Goal: Task Accomplishment & Management: Use online tool/utility

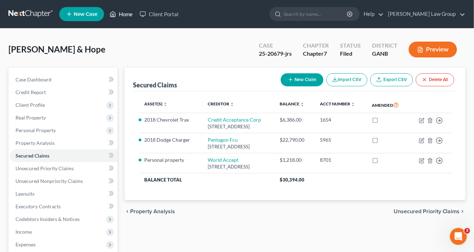
click at [125, 13] on link "Home" at bounding box center [121, 14] width 30 height 13
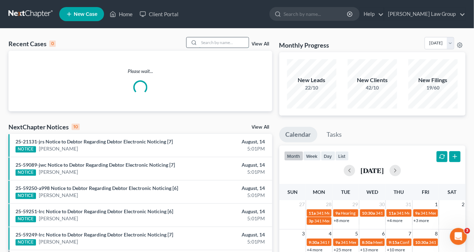
click at [210, 37] on input "search" at bounding box center [223, 42] width 49 height 10
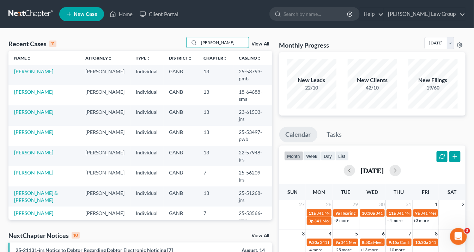
drag, startPoint x: 218, startPoint y: 40, endPoint x: 148, endPoint y: 44, distance: 69.5
click at [148, 44] on div "Recent Cases 11 smith View All" at bounding box center [140, 44] width 264 height 14
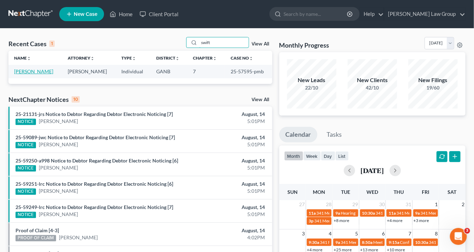
type input "swift"
click at [47, 70] on link "[PERSON_NAME]" at bounding box center [33, 71] width 39 height 6
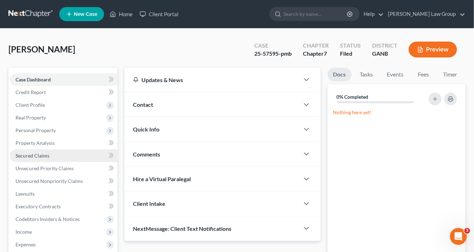
click at [34, 156] on span "Secured Claims" at bounding box center [33, 156] width 34 height 6
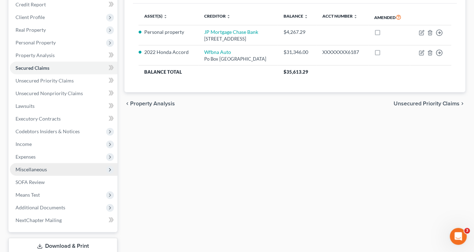
scroll to position [113, 0]
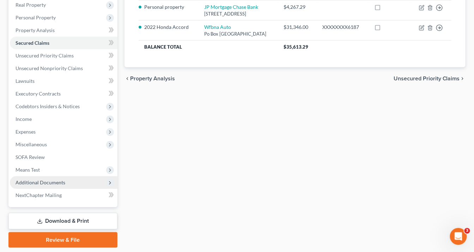
click at [72, 181] on span "Additional Documents" at bounding box center [63, 182] width 107 height 13
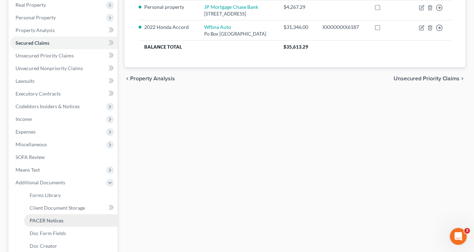
click at [64, 217] on link "PACER Notices" at bounding box center [70, 220] width 93 height 13
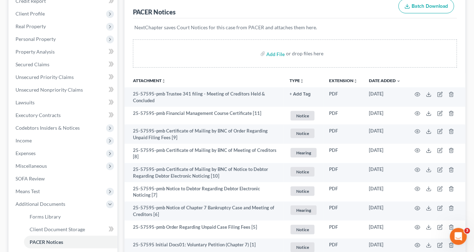
scroll to position [28, 0]
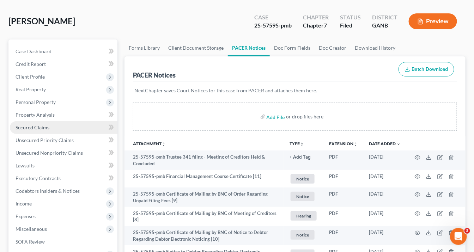
click at [41, 128] on span "Secured Claims" at bounding box center [33, 127] width 34 height 6
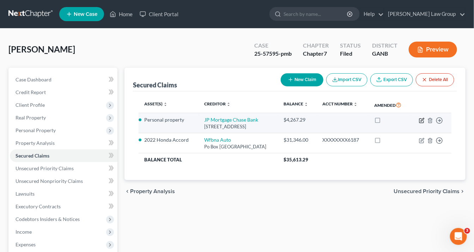
click at [421, 123] on icon "button" at bounding box center [422, 121] width 6 height 6
select select "36"
select select "0"
select select "3"
select select "0"
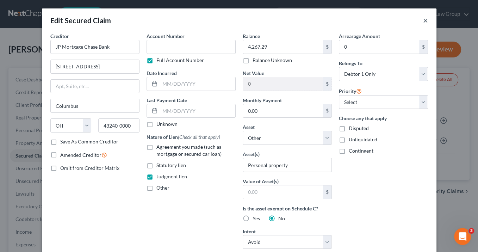
click at [425, 20] on button "×" at bounding box center [425, 20] width 5 height 8
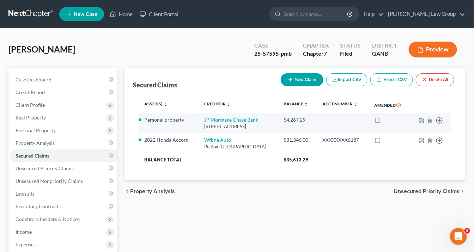
drag, startPoint x: 221, startPoint y: 139, endPoint x: 196, endPoint y: 124, distance: 29.7
click at [199, 124] on td "JP Mortgage Chase Bank 1111 Polaris Parkway, Columbus, OH 43240-0000" at bounding box center [238, 123] width 79 height 20
copy td "JP Mortgage Chase Bank 1111 Polaris Parkway, Columbus, OH 43240-0000"
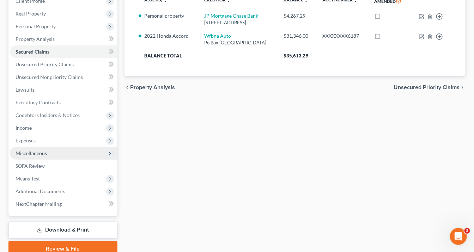
scroll to position [113, 0]
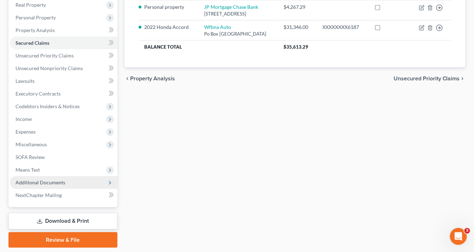
click at [41, 183] on span "Additional Documents" at bounding box center [41, 182] width 50 height 6
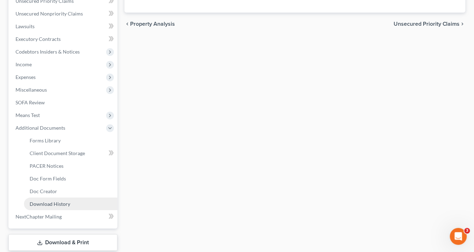
scroll to position [169, 0]
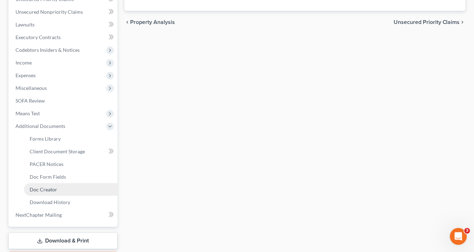
click at [43, 191] on span "Doc Creator" at bounding box center [43, 189] width 27 height 6
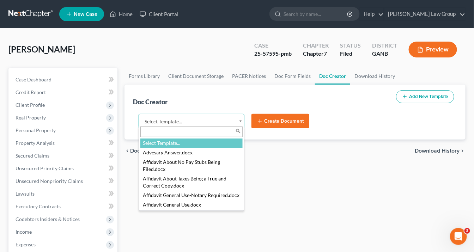
click at [241, 121] on body "Home New Case Client Portal Saedi Law Group info@saedilawgroup.com My Account S…" at bounding box center [237, 231] width 474 height 463
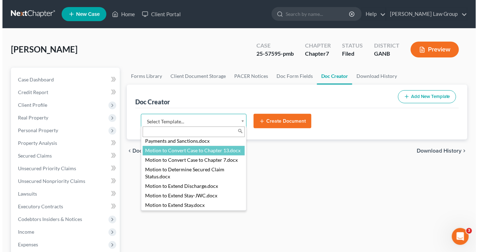
scroll to position [818, 0]
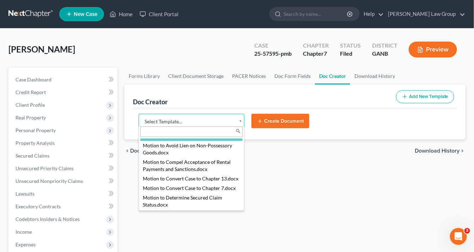
select select "111636"
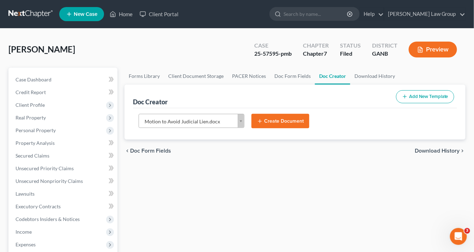
click at [282, 121] on button "Create Document" at bounding box center [280, 121] width 58 height 15
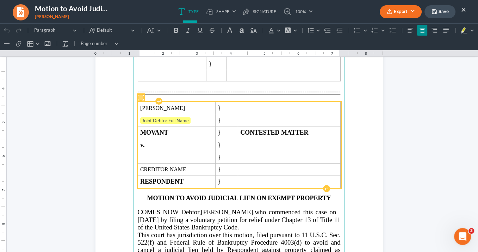
scroll to position [141, 0]
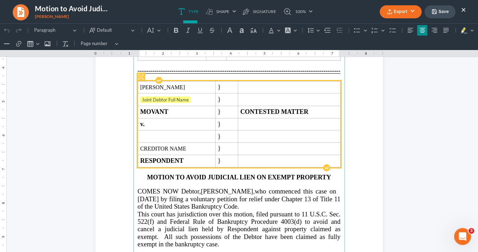
click at [184, 146] on span "CREDITOR NAME" at bounding box center [176, 149] width 73 height 6
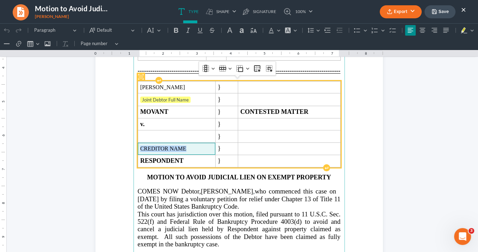
drag, startPoint x: 184, startPoint y: 142, endPoint x: 150, endPoint y: 134, distance: 34.5
click at [144, 146] on span "CREDITOR NAME" at bounding box center [176, 149] width 73 height 6
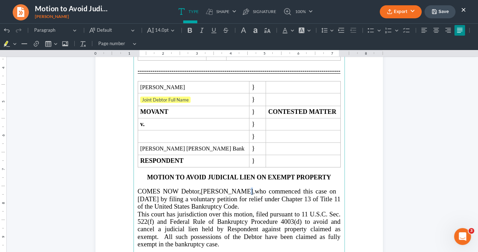
click at [253, 187] on span "COMES NOW Debtor,LaKeita Elaine Walters-Swift" at bounding box center [196, 190] width 116 height 7
click at [247, 192] on span "who commenced this case on 07/07/2025 by filing a voluntary petition for relief…" at bounding box center [239, 198] width 203 height 23
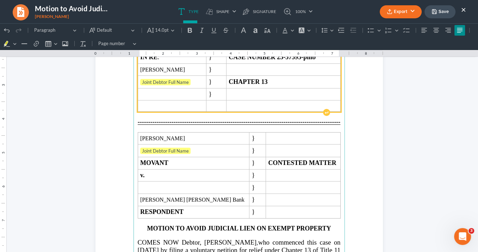
scroll to position [56, 0]
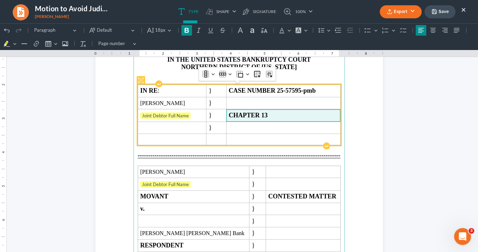
drag, startPoint x: 280, startPoint y: 113, endPoint x: 286, endPoint y: 114, distance: 6.8
click at [279, 113] on span "CHAPTER 13" at bounding box center [283, 115] width 109 height 7
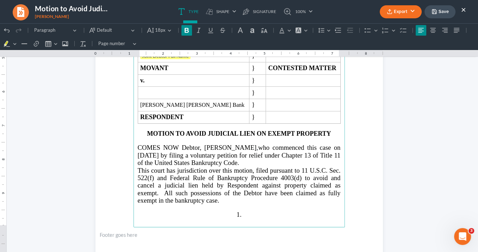
scroll to position [197, 0]
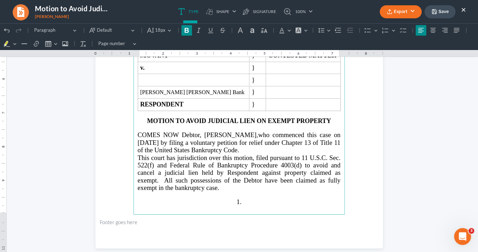
drag, startPoint x: 239, startPoint y: 144, endPoint x: 249, endPoint y: 143, distance: 10.7
click at [240, 142] on span "who commenced this case on 07/07/2025 by filing a voluntary petition for relief…" at bounding box center [239, 142] width 203 height 23
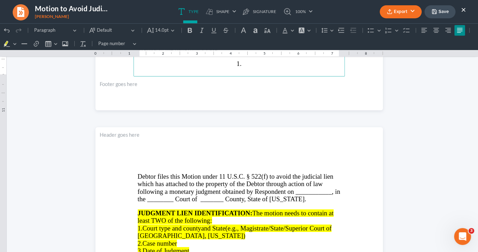
scroll to position [395, 0]
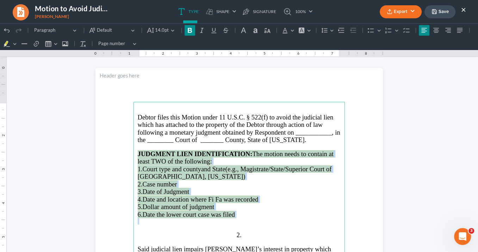
drag, startPoint x: 205, startPoint y: 193, endPoint x: 132, endPoint y: 154, distance: 82.6
click at [134, 154] on main "Debtor files this Motion under 11 U.S.C. § 522(f) to avoid the judicial lien wh…" at bounding box center [239, 254] width 211 height 304
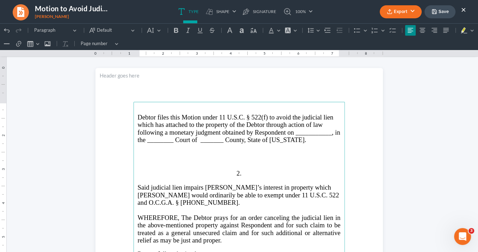
click at [217, 130] on span "Debtor files this Motion under 11 U.S.C. § 522(f) to avoid the judicial lien wh…" at bounding box center [239, 128] width 203 height 30
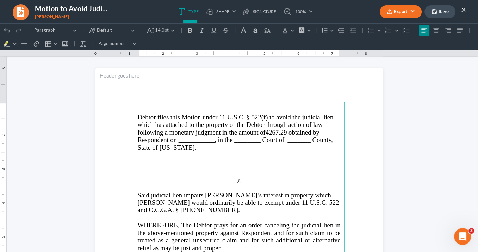
click at [264, 132] on span "Debtor files this Motion under 11 U.S.C. § 522(f) to avoid the judicial lien wh…" at bounding box center [236, 132] width 196 height 38
click at [268, 131] on span "Debtor files this Motion under 11 U.S.C. § 522(f) to avoid the judicial lien wh…" at bounding box center [236, 132] width 196 height 38
drag, startPoint x: 215, startPoint y: 140, endPoint x: 177, endPoint y: 140, distance: 38.4
click at [175, 140] on span "Debtor files this Motion under 11 U.S.C. § 522(f) to avoid the judicial lien wh…" at bounding box center [236, 132] width 196 height 38
drag, startPoint x: 212, startPoint y: 141, endPoint x: 216, endPoint y: 143, distance: 4.7
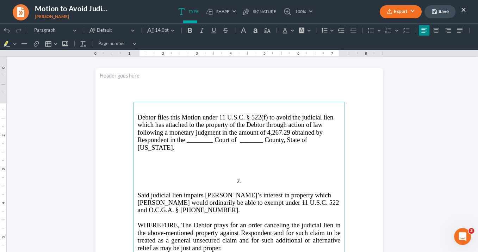
click at [212, 141] on span "Debtor files this Motion under 11 U.S.C. § 522(f) to avoid the judicial lien wh…" at bounding box center [236, 132] width 196 height 38
drag, startPoint x: 263, startPoint y: 140, endPoint x: 261, endPoint y: 135, distance: 4.8
click at [263, 140] on span "Debtor files this Motion under 11 U.S.C. § 522(f) to avoid the judicial lien wh…" at bounding box center [236, 132] width 196 height 38
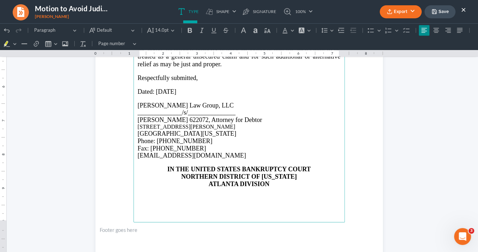
scroll to position [620, 0]
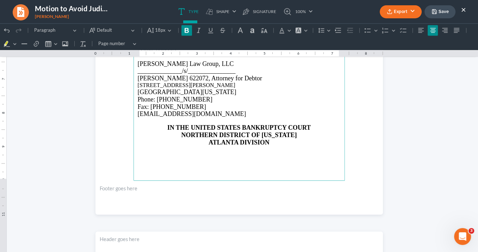
click at [167, 124] on strong "IN THE UNITED STATES BANKRUPTCY COURT" at bounding box center [238, 127] width 143 height 7
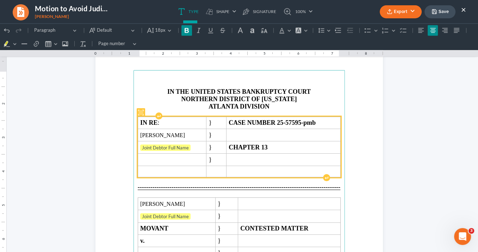
scroll to position [850, 0]
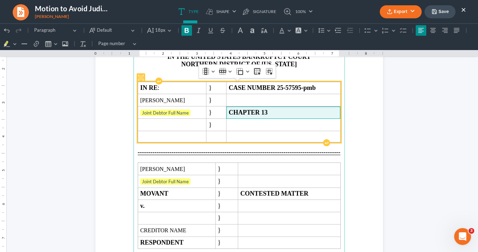
drag, startPoint x: 280, startPoint y: 110, endPoint x: 292, endPoint y: 113, distance: 12.5
click at [280, 110] on span "CHAPTER 13" at bounding box center [283, 112] width 109 height 7
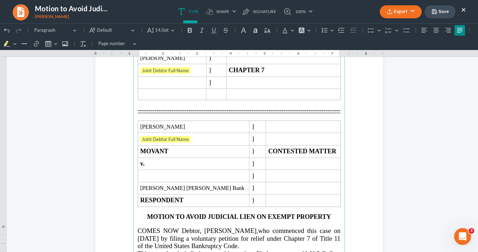
scroll to position [89, 0]
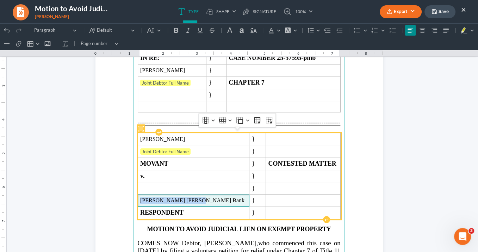
drag, startPoint x: 195, startPoint y: 197, endPoint x: 138, endPoint y: 195, distance: 56.8
click at [140, 197] on span "JP Morgan Chase Bank" at bounding box center [193, 200] width 107 height 6
copy span "JP Morgan Chase Bank"
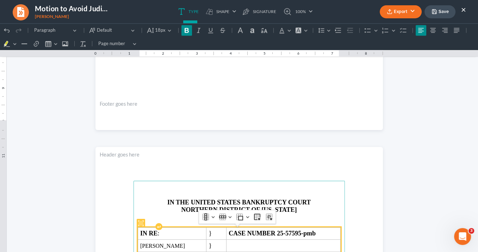
scroll to position [789, 0]
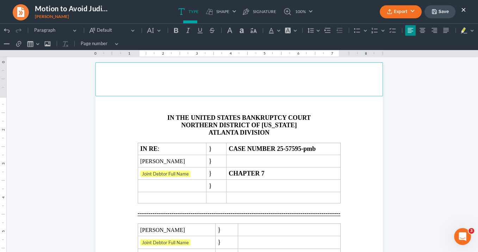
click at [325, 92] on header "Rich Text Editor, page-2-header" at bounding box center [239, 79] width 288 height 34
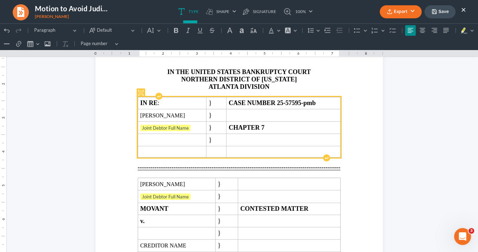
scroll to position [874, 0]
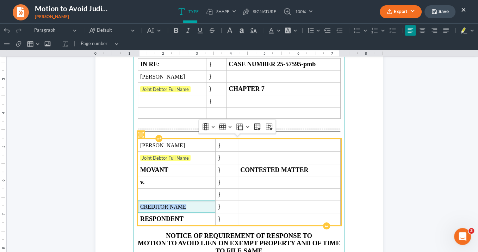
drag, startPoint x: 186, startPoint y: 202, endPoint x: 142, endPoint y: 203, distance: 43.7
click at [140, 204] on span "CREDITOR NAME" at bounding box center [176, 207] width 73 height 6
click at [140, 204] on span "Rich Text Editor, page-2-main" at bounding box center [176, 207] width 73 height 6
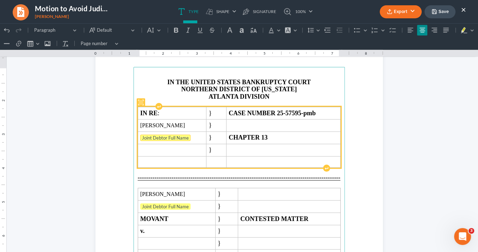
scroll to position [1635, 0]
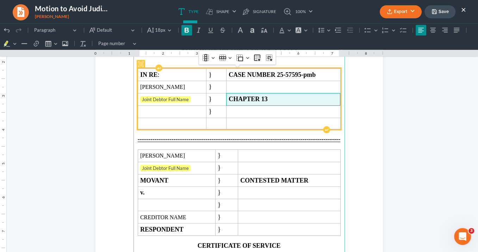
click at [268, 98] on strong "CHAPTER 13" at bounding box center [248, 98] width 39 height 7
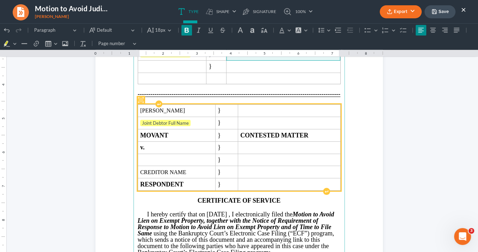
scroll to position [1720, 0]
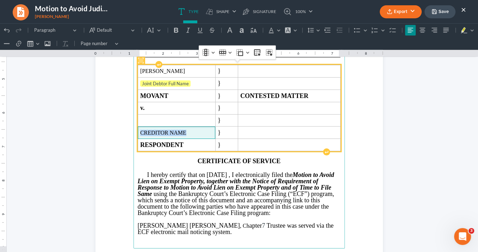
drag, startPoint x: 187, startPoint y: 129, endPoint x: 138, endPoint y: 123, distance: 49.7
click at [138, 127] on td "CREDITOR NAME" at bounding box center [177, 133] width 78 height 12
click at [147, 130] on span "Rich Text Editor, page-4-main" at bounding box center [176, 133] width 73 height 6
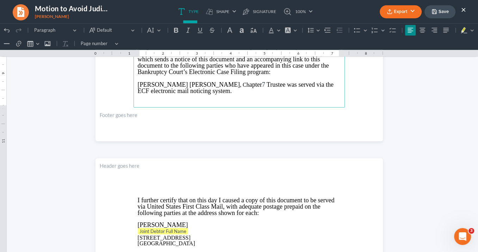
scroll to position [1973, 0]
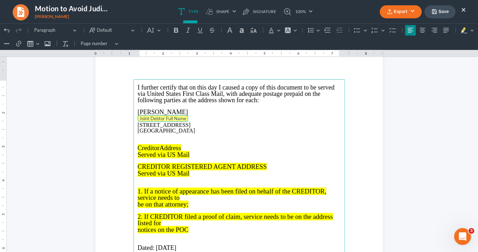
drag, startPoint x: 189, startPoint y: 118, endPoint x: 134, endPoint y: 121, distance: 55.0
click at [134, 121] on main "⁠⁠⁠⁠⁠⁠⁠ I further certify that on this day I caused a copy of this document to …" at bounding box center [239, 231] width 211 height 304
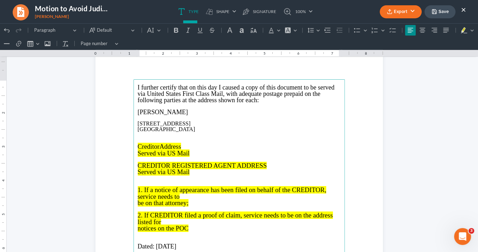
click at [138, 123] on p "11718 Registry Blvd Hampton, GA 30228" at bounding box center [239, 126] width 203 height 11
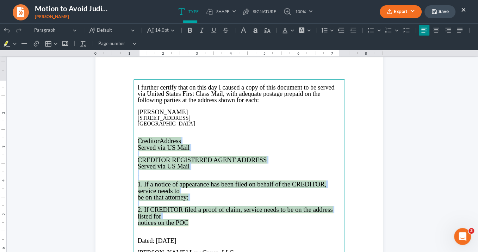
drag, startPoint x: 189, startPoint y: 220, endPoint x: 133, endPoint y: 142, distance: 96.0
click at [134, 142] on main "I further certify that on this day I caused a copy of this document to be serve…" at bounding box center [239, 231] width 211 height 304
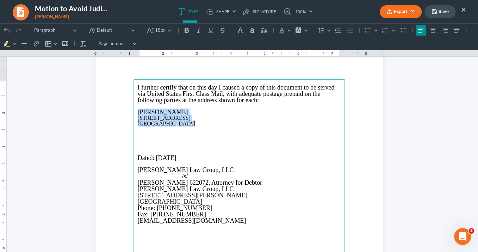
drag, startPoint x: 184, startPoint y: 124, endPoint x: 134, endPoint y: 110, distance: 51.8
click at [135, 110] on main "I further certify that on this day I caused a copy of this document to be serve…" at bounding box center [239, 231] width 211 height 304
drag, startPoint x: 157, startPoint y: 112, endPoint x: 130, endPoint y: 30, distance: 86.8
click at [130, 30] on button "Default Default" at bounding box center [112, 30] width 51 height 11
click at [158, 29] on span "18px" at bounding box center [160, 30] width 11 height 7
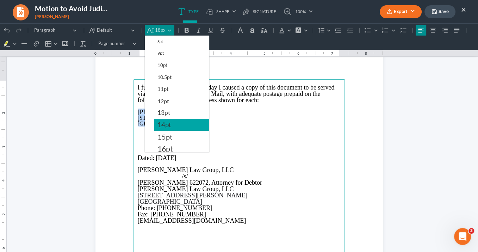
click at [163, 124] on span "14pt" at bounding box center [165, 125] width 14 height 8
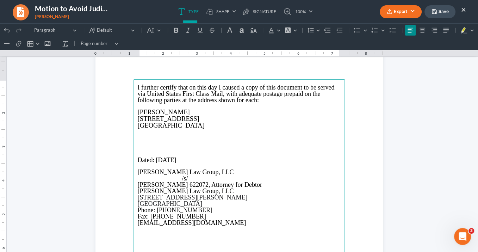
click at [201, 131] on p "Rich Text Editor, page-5-main" at bounding box center [239, 132] width 203 height 6
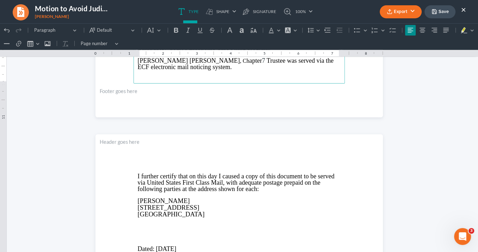
scroll to position [1889, 0]
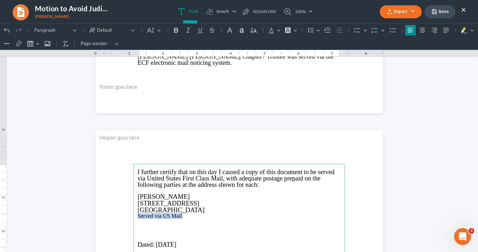
drag, startPoint x: 183, startPoint y: 216, endPoint x: 135, endPoint y: 216, distance: 47.9
click at [157, 31] on button "Default" at bounding box center [154, 30] width 19 height 11
click at [137, 18] on ul "Type shapes Shape Line Check Arrow Circle Rectangle pen-tool Signature 100% Fit…" at bounding box center [245, 11] width 229 height 23
click at [188, 31] on icon "Editor toolbar" at bounding box center [188, 30] width 7 height 7
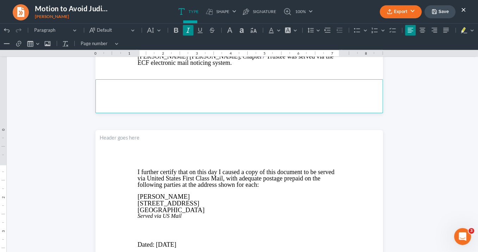
click at [221, 100] on footer "Rich Text Editor, page-4-footer" at bounding box center [239, 96] width 288 height 34
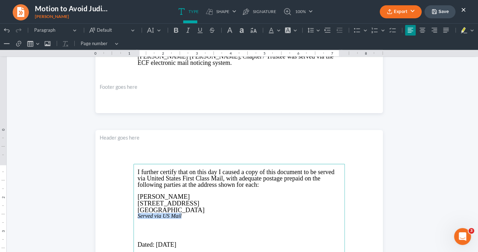
drag, startPoint x: 183, startPoint y: 217, endPoint x: 128, endPoint y: 214, distance: 54.7
click at [177, 30] on icon "Editor toolbar" at bounding box center [176, 30] width 4 height 5
click at [247, 220] on p "Rich Text Editor, page-5-main" at bounding box center [239, 222] width 203 height 6
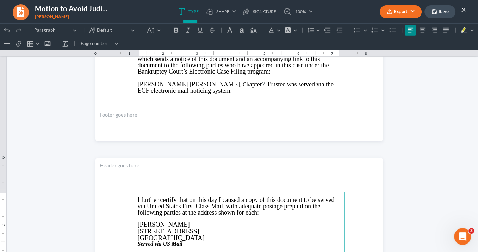
scroll to position [1804, 0]
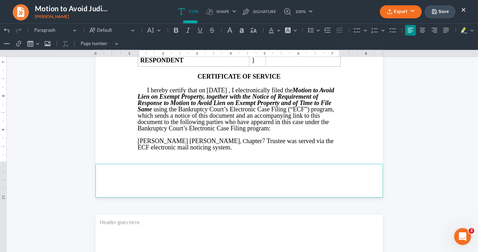
click at [223, 137] on span "Trustee was served via the ECF electronic mail noticing system." at bounding box center [236, 143] width 196 height 13
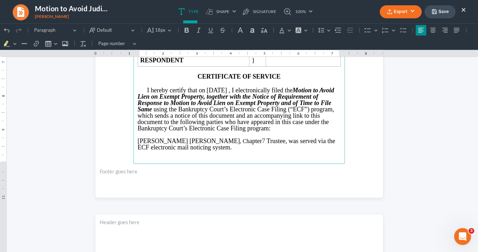
click at [236, 87] on span "08/14/2025 , I electronically filed the" at bounding box center [250, 90] width 86 height 7
click at [207, 87] on span "08/14/2025, I electronically filed the" at bounding box center [249, 90] width 84 height 7
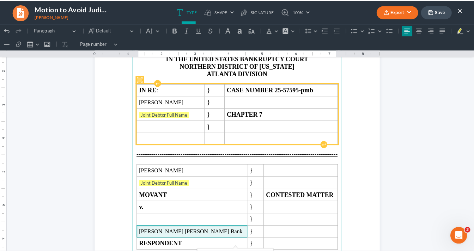
scroll to position [846, 0]
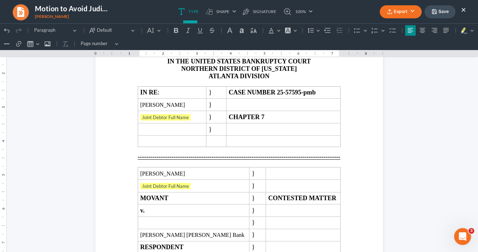
click at [399, 13] on button "Export" at bounding box center [401, 11] width 42 height 13
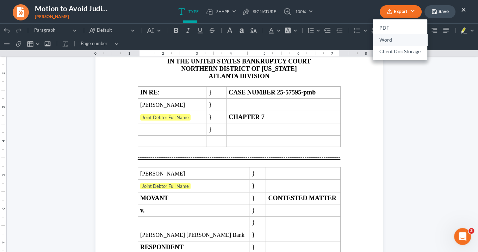
click at [394, 40] on link "Word" at bounding box center [400, 40] width 55 height 12
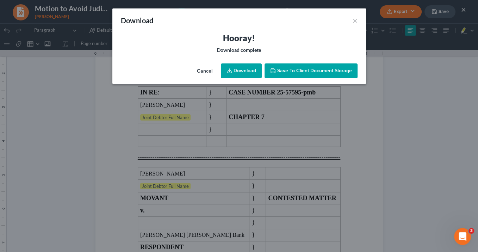
click at [241, 71] on link "Download" at bounding box center [241, 70] width 41 height 15
click at [244, 68] on link "Download" at bounding box center [241, 70] width 41 height 15
click at [247, 69] on link "Download" at bounding box center [241, 70] width 41 height 15
drag, startPoint x: 246, startPoint y: 70, endPoint x: 254, endPoint y: 72, distance: 8.2
click at [246, 70] on link "Download" at bounding box center [241, 70] width 41 height 15
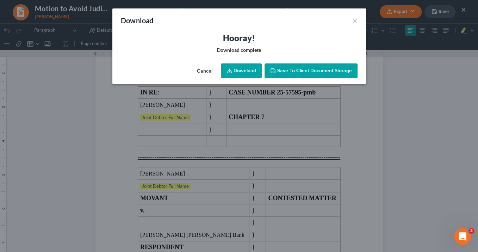
click at [250, 74] on link "Download" at bounding box center [241, 70] width 41 height 15
click at [251, 75] on link "Download" at bounding box center [241, 70] width 41 height 15
click at [353, 20] on button "×" at bounding box center [355, 20] width 5 height 8
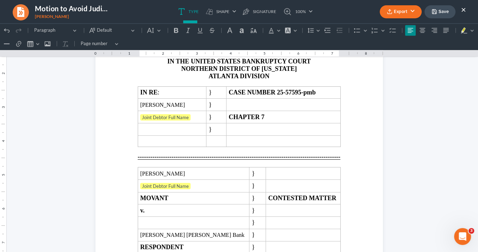
click at [463, 11] on button "×" at bounding box center [463, 9] width 5 height 8
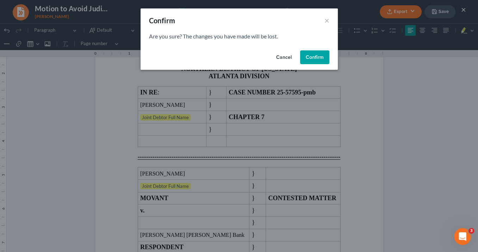
click at [323, 54] on button "Confirm" at bounding box center [314, 57] width 29 height 14
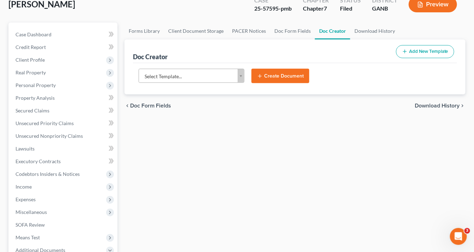
scroll to position [105, 0]
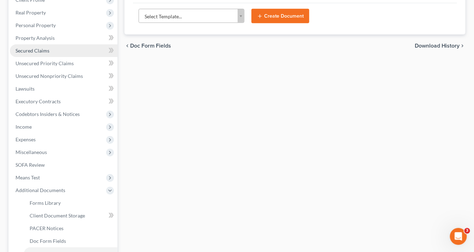
click at [31, 49] on span "Secured Claims" at bounding box center [33, 51] width 34 height 6
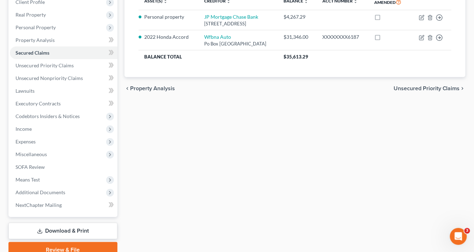
click at [32, 48] on ul "Case Dashboard Payments Invoices Payments Payments Credit Report Client Profile" at bounding box center [63, 90] width 107 height 241
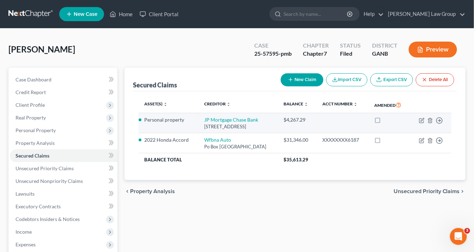
click at [219, 130] on div "1111 Polaris Parkway, Columbus, OH 43240-0000" at bounding box center [238, 126] width 68 height 7
drag, startPoint x: 225, startPoint y: 140, endPoint x: 196, endPoint y: 123, distance: 33.6
click at [199, 123] on td "JP Mortgage Chase Bank 1111 Polaris Parkway, Columbus, OH 43240-0000" at bounding box center [238, 123] width 79 height 20
copy td "JP Mortgage Chase Bank 1111 Polaris Parkway, Columbus, OH 43240-0000"
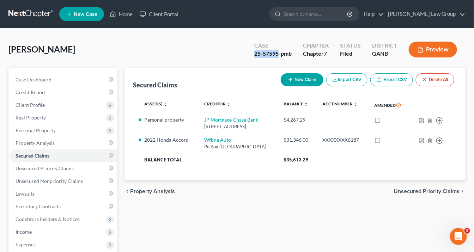
drag, startPoint x: 279, startPoint y: 53, endPoint x: 257, endPoint y: 53, distance: 22.9
click at [254, 52] on div "25-57595-pmb" at bounding box center [272, 54] width 37 height 8
copy div "25-57595"
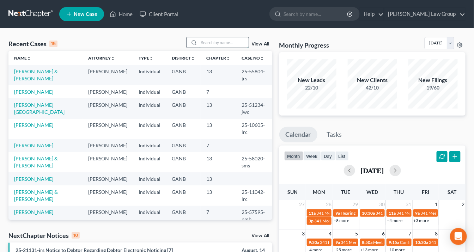
drag, startPoint x: 220, startPoint y: 44, endPoint x: 225, endPoint y: 44, distance: 4.6
click at [220, 44] on input "search" at bounding box center [223, 42] width 49 height 10
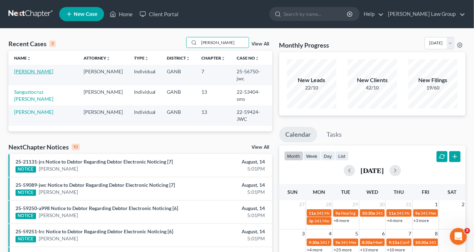
type input "cruz"
click at [39, 70] on link "[PERSON_NAME]" at bounding box center [33, 71] width 39 height 6
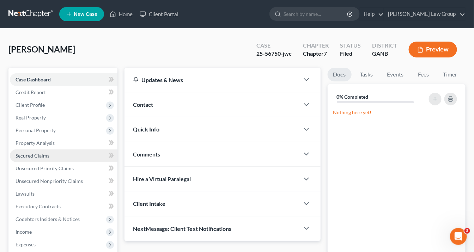
click at [36, 155] on span "Secured Claims" at bounding box center [33, 156] width 34 height 6
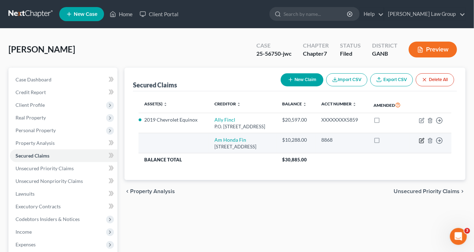
click at [421, 143] on icon "button" at bounding box center [422, 141] width 6 height 6
select select "7"
select select "0"
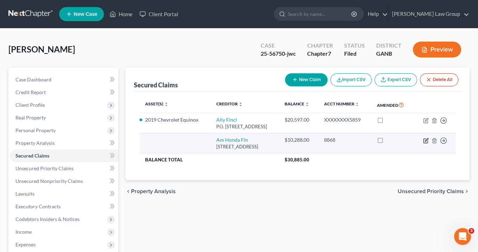
select select "0"
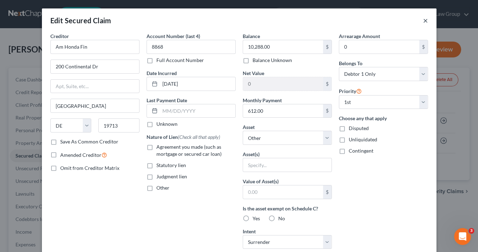
click at [423, 21] on button "×" at bounding box center [425, 20] width 5 height 8
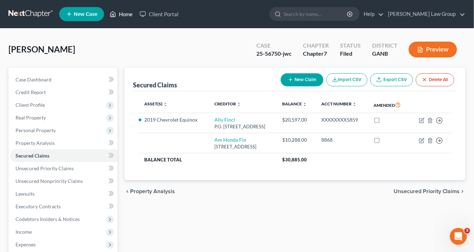
click at [128, 12] on link "Home" at bounding box center [121, 14] width 30 height 13
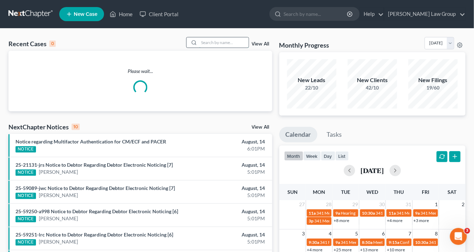
click at [210, 45] on input "search" at bounding box center [223, 42] width 49 height 10
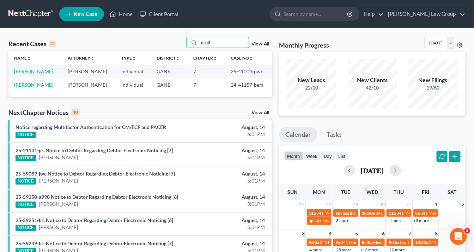
type input "death"
click at [41, 72] on link "[PERSON_NAME]" at bounding box center [33, 71] width 39 height 6
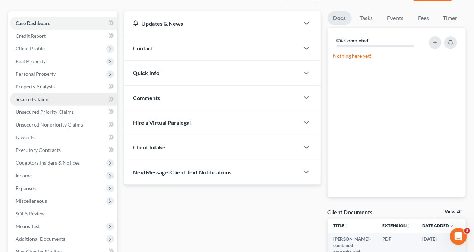
click at [38, 99] on span "Secured Claims" at bounding box center [33, 99] width 34 height 6
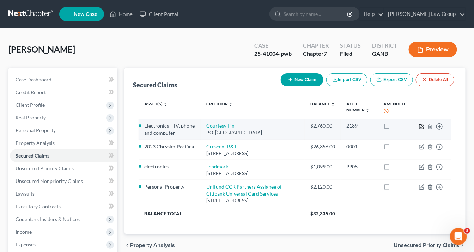
click at [420, 125] on icon "button" at bounding box center [422, 127] width 6 height 6
select select "10"
select select "4"
select select "3"
select select "0"
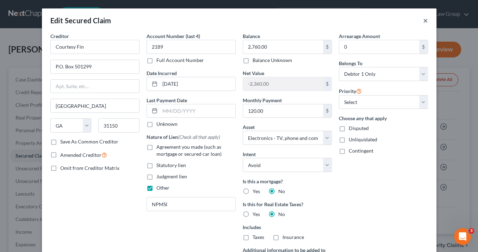
click at [423, 19] on button "×" at bounding box center [425, 20] width 5 height 8
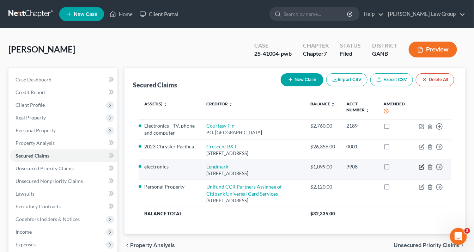
click at [423, 166] on icon "button" at bounding box center [421, 166] width 3 height 3
select select "10"
select select "0"
select select "3"
select select "0"
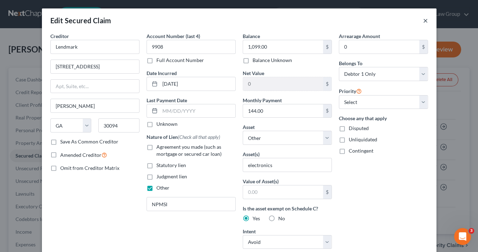
drag, startPoint x: 424, startPoint y: 20, endPoint x: 415, endPoint y: 16, distance: 10.1
click at [424, 20] on button "×" at bounding box center [425, 20] width 5 height 8
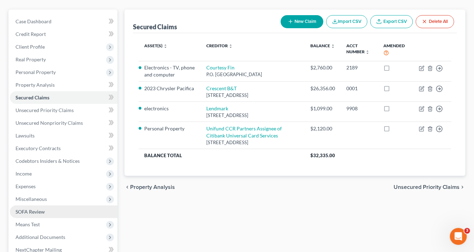
scroll to position [134, 0]
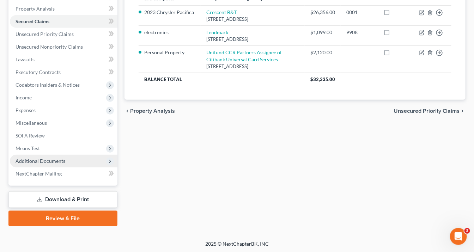
click at [80, 162] on span "Additional Documents" at bounding box center [63, 161] width 107 height 13
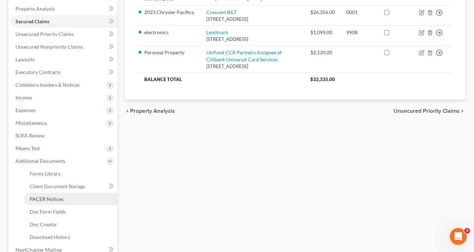
click at [66, 199] on link "PACER Notices" at bounding box center [70, 199] width 93 height 13
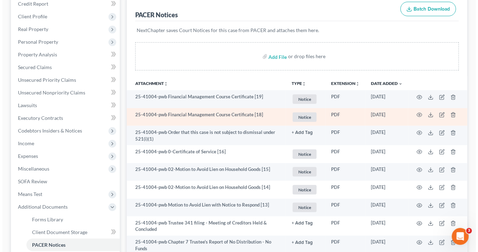
scroll to position [141, 0]
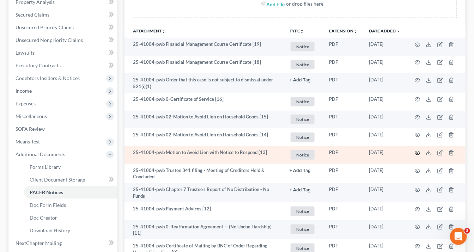
click at [417, 152] on icon "button" at bounding box center [417, 153] width 6 height 6
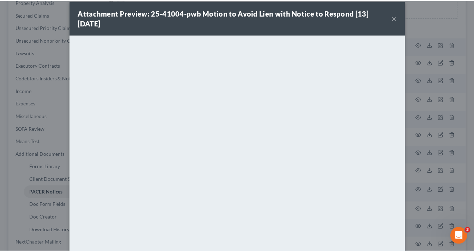
scroll to position [0, 0]
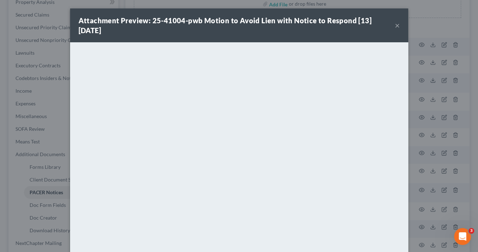
click at [395, 24] on button "×" at bounding box center [397, 25] width 5 height 8
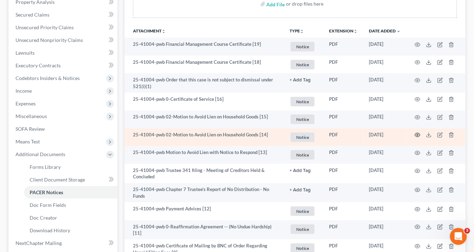
click at [418, 133] on icon "button" at bounding box center [417, 135] width 6 height 6
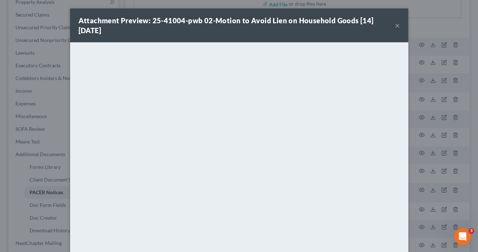
click at [395, 25] on button "×" at bounding box center [397, 25] width 5 height 8
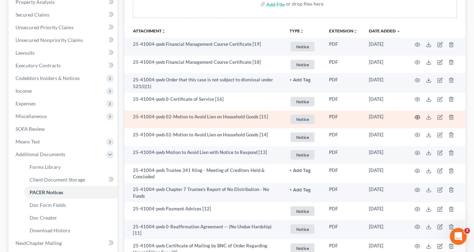
click at [417, 115] on icon "button" at bounding box center [417, 118] width 6 height 6
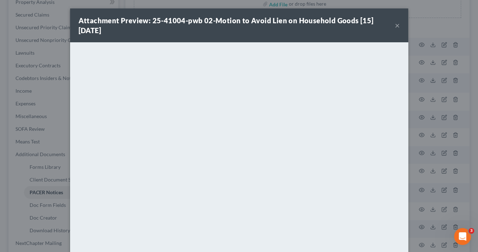
click at [395, 25] on button "×" at bounding box center [397, 25] width 5 height 8
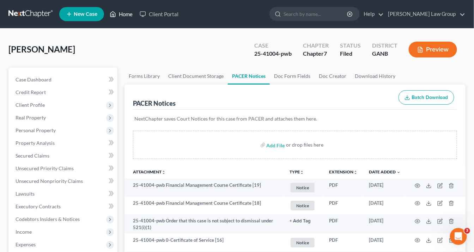
click at [123, 13] on link "Home" at bounding box center [121, 14] width 30 height 13
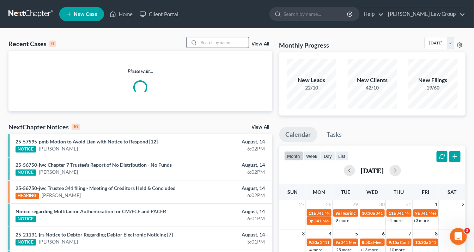
click at [205, 42] on input "search" at bounding box center [223, 42] width 49 height 10
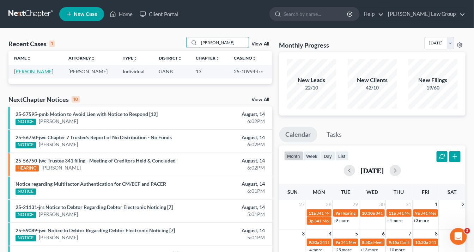
type input "[PERSON_NAME]"
click at [29, 70] on link "[PERSON_NAME]" at bounding box center [33, 71] width 39 height 6
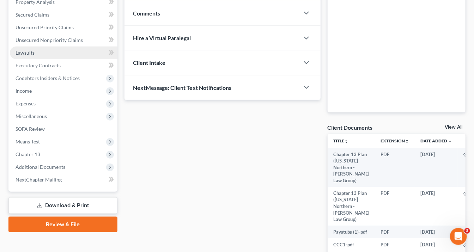
scroll to position [197, 0]
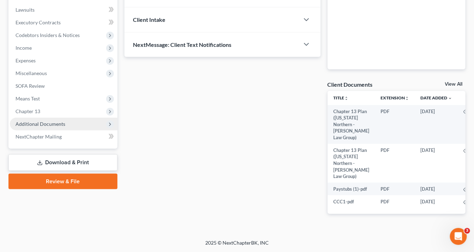
click at [56, 121] on span "Additional Documents" at bounding box center [41, 124] width 50 height 6
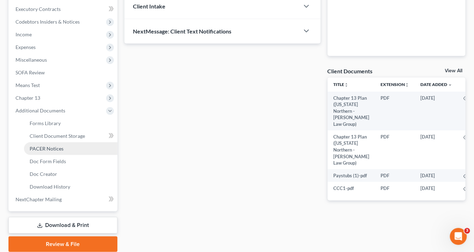
click at [51, 147] on span "PACER Notices" at bounding box center [47, 149] width 34 height 6
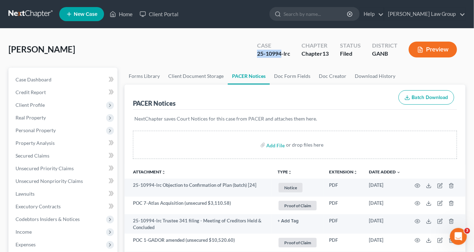
drag, startPoint x: 282, startPoint y: 54, endPoint x: 257, endPoint y: 55, distance: 24.7
click at [255, 56] on div "Case 25-10994-lrc" at bounding box center [273, 50] width 44 height 21
copy div "25-10994"
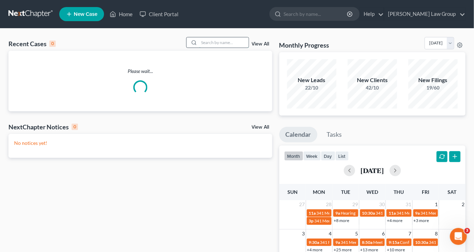
drag, startPoint x: 212, startPoint y: 43, endPoint x: 216, endPoint y: 46, distance: 4.7
click at [212, 43] on input "search" at bounding box center [223, 42] width 49 height 10
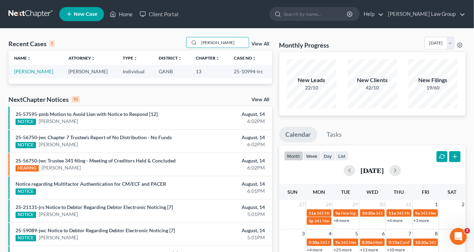
type input "[PERSON_NAME]"
click at [18, 71] on link "[PERSON_NAME]" at bounding box center [33, 71] width 39 height 6
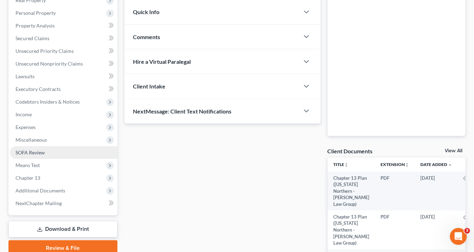
scroll to position [141, 0]
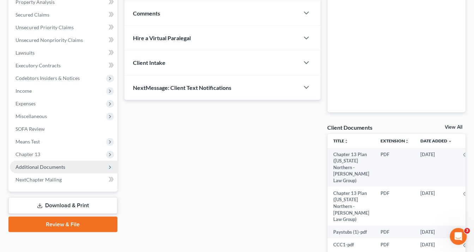
click at [54, 168] on span "Additional Documents" at bounding box center [41, 167] width 50 height 6
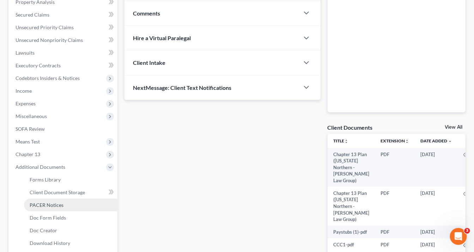
click at [53, 209] on link "PACER Notices" at bounding box center [70, 205] width 93 height 13
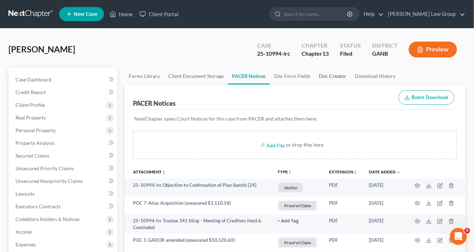
click at [331, 75] on link "Doc Creator" at bounding box center [332, 76] width 36 height 17
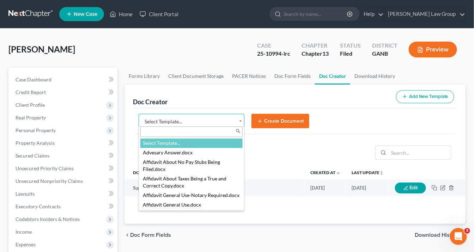
drag, startPoint x: 241, startPoint y: 121, endPoint x: 235, endPoint y: 116, distance: 7.7
click at [241, 121] on body "Home New Case Client Portal [PERSON_NAME] Law Group [EMAIL_ADDRESS][DOMAIN_NAME…" at bounding box center [237, 238] width 474 height 476
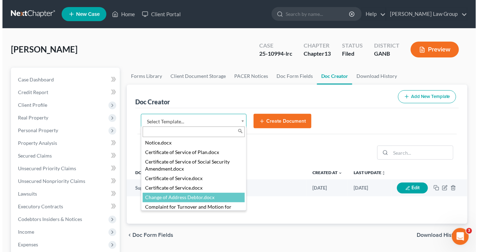
scroll to position [282, 0]
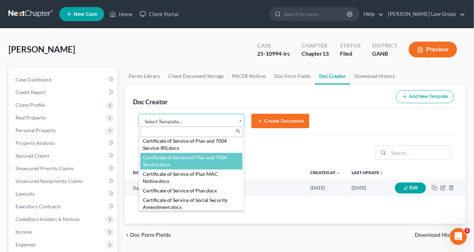
select select "111540"
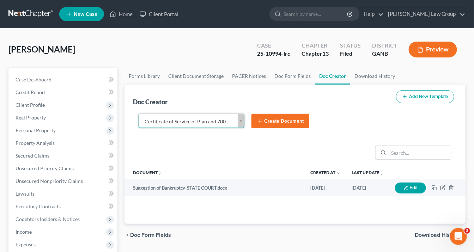
click at [273, 121] on button "Create Document" at bounding box center [280, 121] width 58 height 15
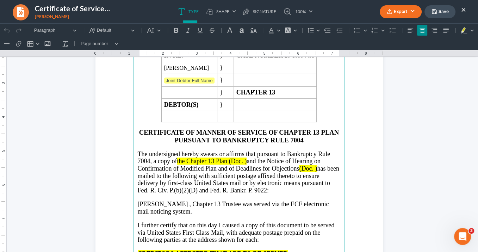
scroll to position [113, 0]
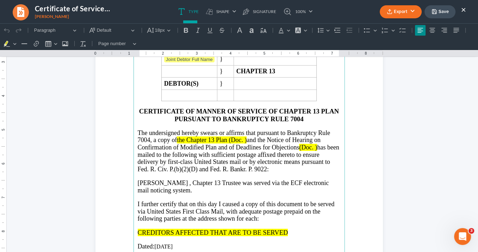
drag, startPoint x: 316, startPoint y: 145, endPoint x: 248, endPoint y: 137, distance: 68.8
click at [248, 137] on p "The undersigned hereby swears or affirms that pursuant to Bankruptcy Rule 7004,…" at bounding box center [239, 151] width 203 height 44
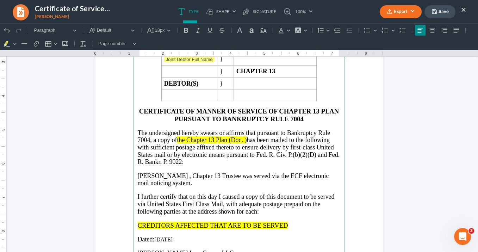
click at [242, 137] on span "the Chapter 13 Plan (Doc. )" at bounding box center [212, 139] width 70 height 7
click at [255, 137] on span "has been mailed to the following with sufficient postage affixed thereto to ens…" at bounding box center [239, 150] width 202 height 29
click at [251, 137] on span "the Chapter 13 Plan (Doc.15 )" at bounding box center [215, 139] width 76 height 7
click at [251, 138] on span "has been mailed to the following with sufficient postage affixed thereto to ens…" at bounding box center [239, 150] width 202 height 29
drag, startPoint x: 256, startPoint y: 137, endPoint x: 167, endPoint y: 136, distance: 89.5
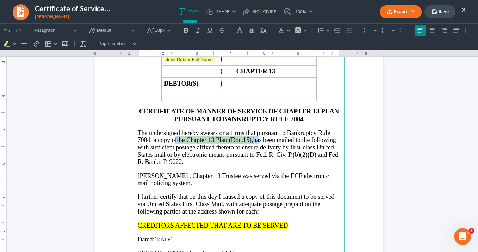
click at [167, 137] on p "The undersigned hereby swears or affirms that pursuant to Bankruptcy Rule 7004,…" at bounding box center [239, 147] width 203 height 36
click at [302, 31] on button "Font Background Color Font Background Color" at bounding box center [301, 30] width 16 height 11
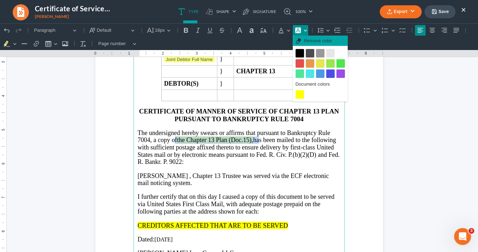
click at [323, 40] on span "Remove color" at bounding box center [318, 40] width 28 height 7
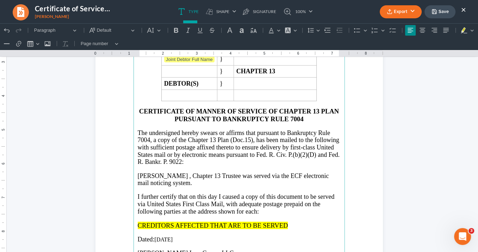
drag, startPoint x: 224, startPoint y: 184, endPoint x: 247, endPoint y: 171, distance: 26.4
click at [224, 187] on p "Rich Text Editor, page-0-main" at bounding box center [239, 190] width 203 height 6
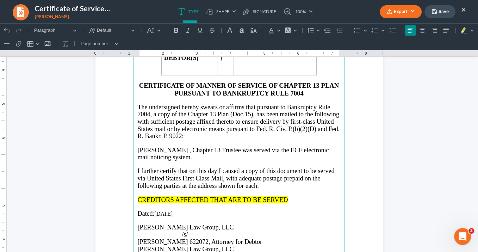
scroll to position [169, 0]
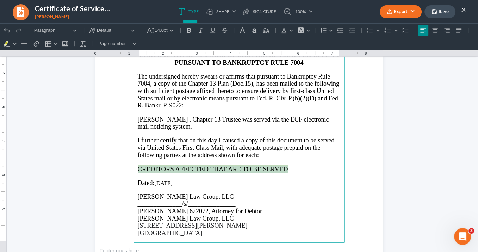
drag, startPoint x: 293, startPoint y: 167, endPoint x: 136, endPoint y: 167, distance: 156.5
click at [138, 167] on p "CREDITORS AFFECTED THAT ARE TO BE SERVED" at bounding box center [239, 168] width 203 height 7
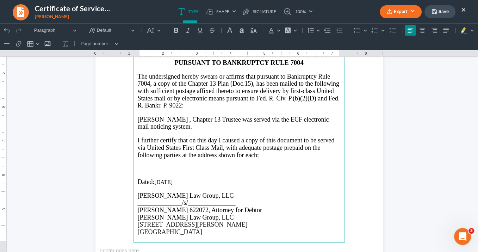
click at [178, 118] on p "[PERSON_NAME] , Chapter 13 Trustee was served via the ECF electronic mail notic…" at bounding box center [239, 123] width 203 height 14
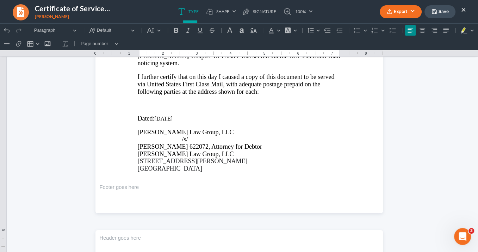
scroll to position [197, 0]
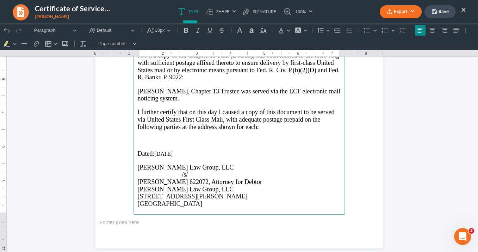
click at [135, 109] on main "IN THE UNITED STATES BANKRUPTCY COURT NORTHERN DISTRICT OF [US_STATE] ATLANTA D…" at bounding box center [239, 62] width 211 height 304
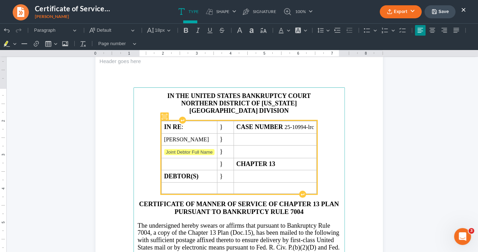
scroll to position [0, 0]
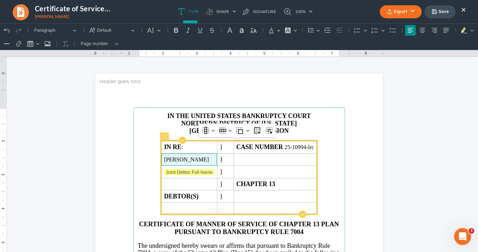
drag, startPoint x: 203, startPoint y: 159, endPoint x: 154, endPoint y: 158, distance: 48.6
click at [161, 156] on td "[PERSON_NAME]" at bounding box center [189, 159] width 56 height 12
copy span "[PERSON_NAME]"
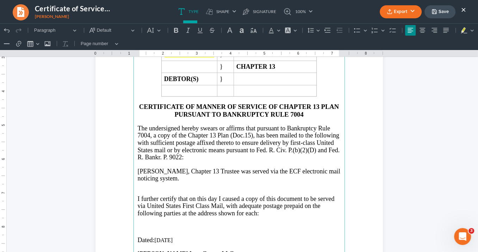
scroll to position [169, 0]
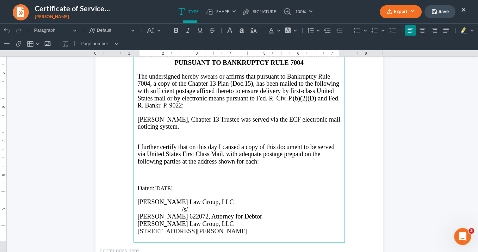
click at [142, 174] on p "Rich Text Editor, page-0-main" at bounding box center [239, 175] width 203 height 6
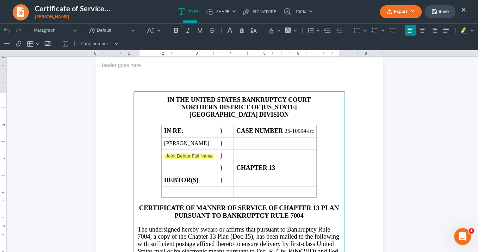
scroll to position [0, 0]
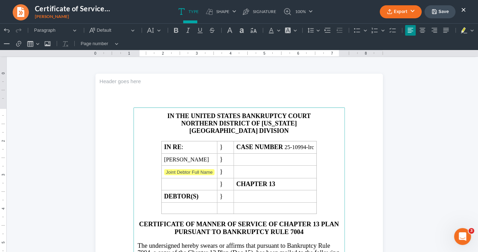
click at [402, 12] on button "Export" at bounding box center [401, 11] width 42 height 13
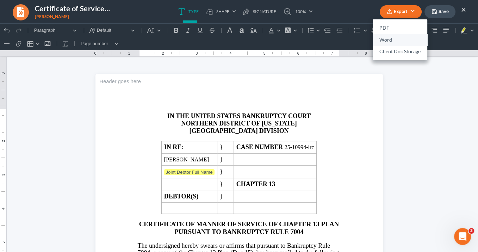
click at [392, 38] on link "Word" at bounding box center [400, 40] width 55 height 12
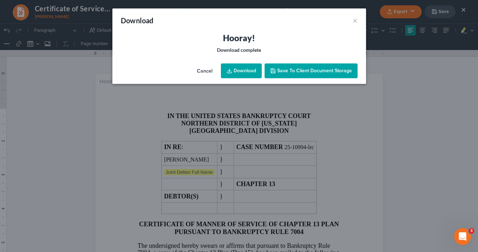
click at [249, 69] on link "Download" at bounding box center [241, 70] width 41 height 15
click at [357, 18] on button "×" at bounding box center [355, 20] width 5 height 8
